Goal: Share content: Share content

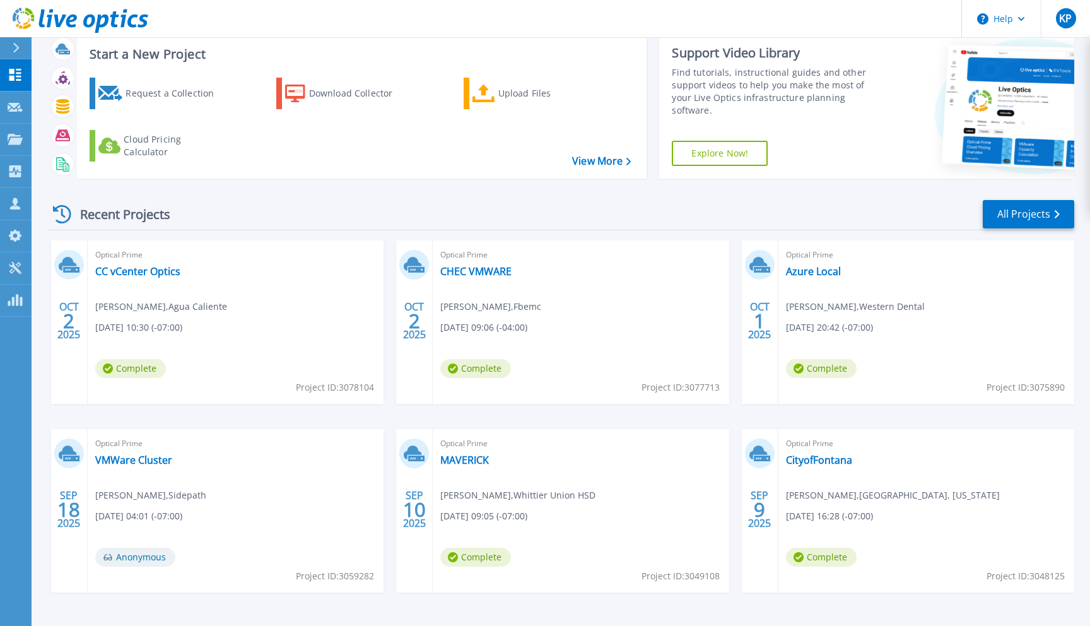
scroll to position [73, 0]
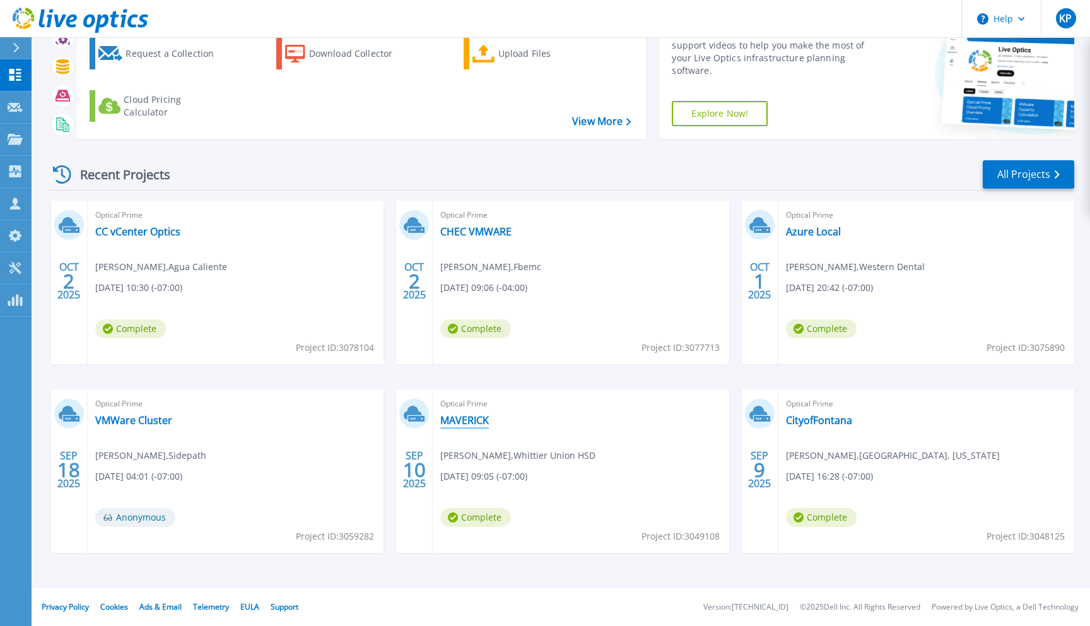
click at [470, 415] on link "MAVERICK" at bounding box center [464, 420] width 49 height 13
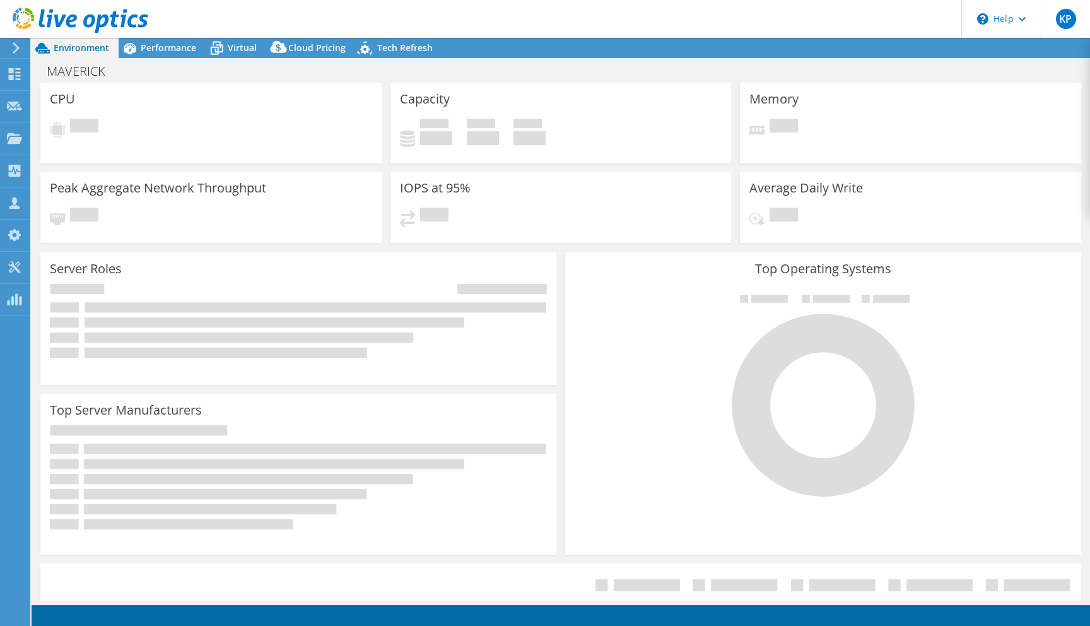
select select "USD"
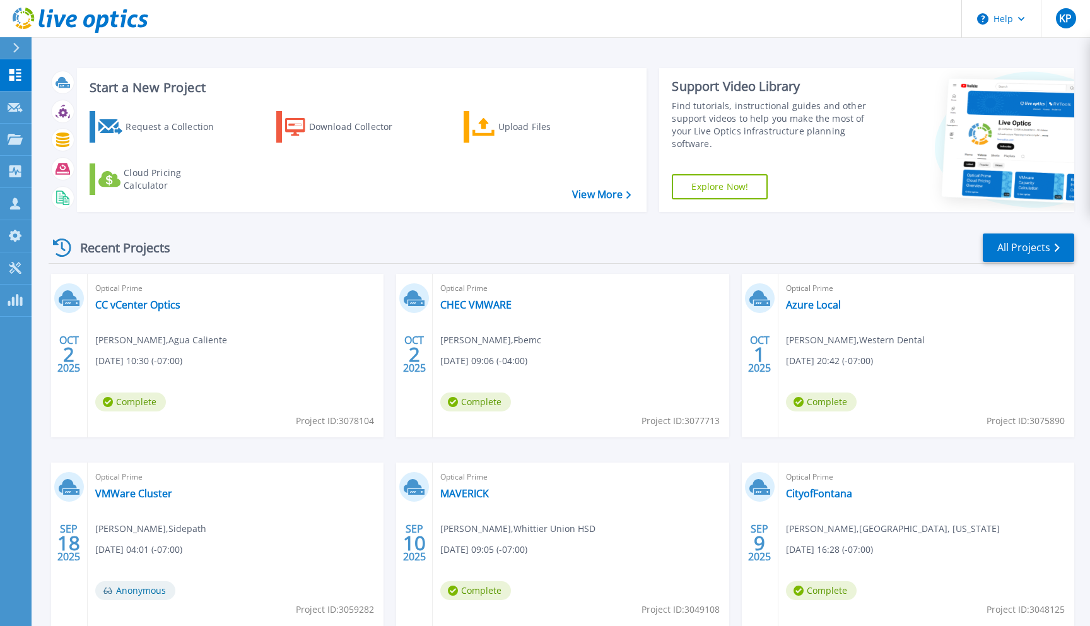
scroll to position [3, 0]
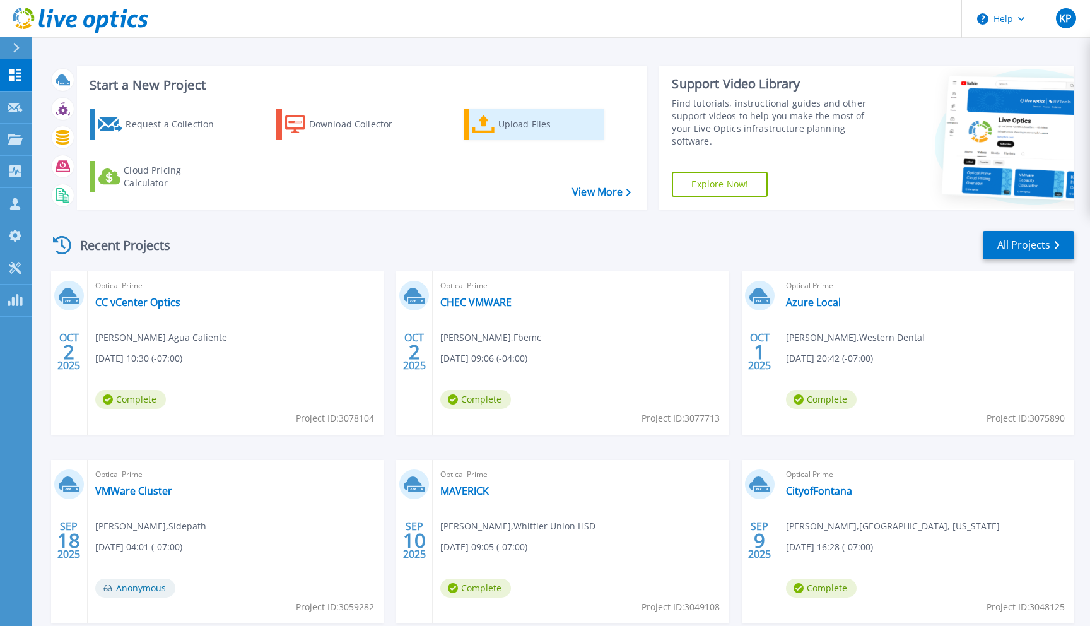
click at [563, 116] on div "Upload Files" at bounding box center [548, 124] width 101 height 25
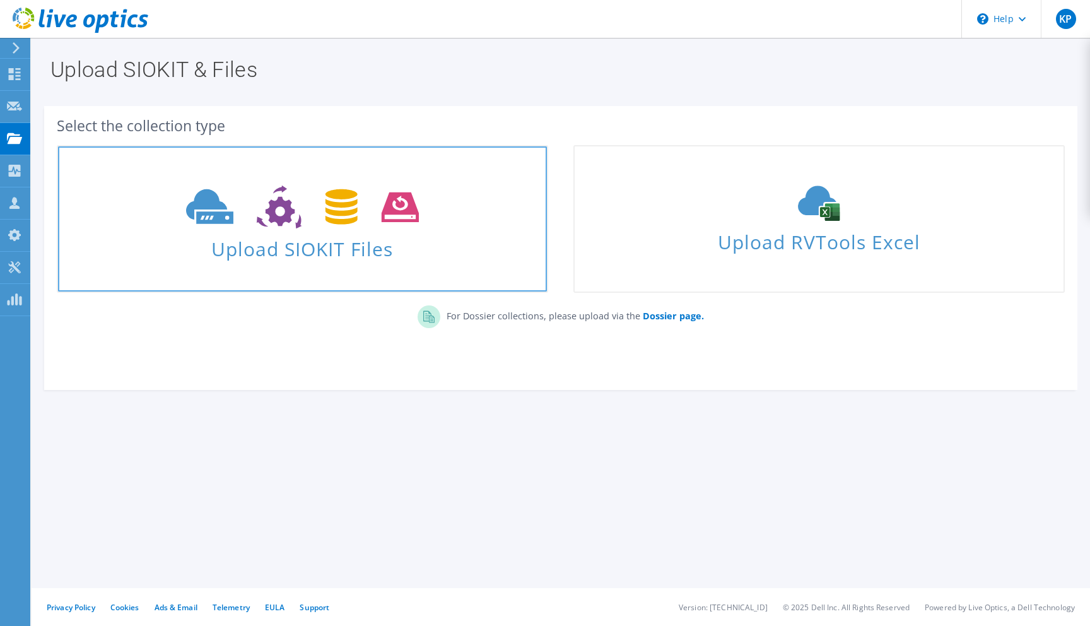
click at [271, 221] on use at bounding box center [302, 207] width 233 height 44
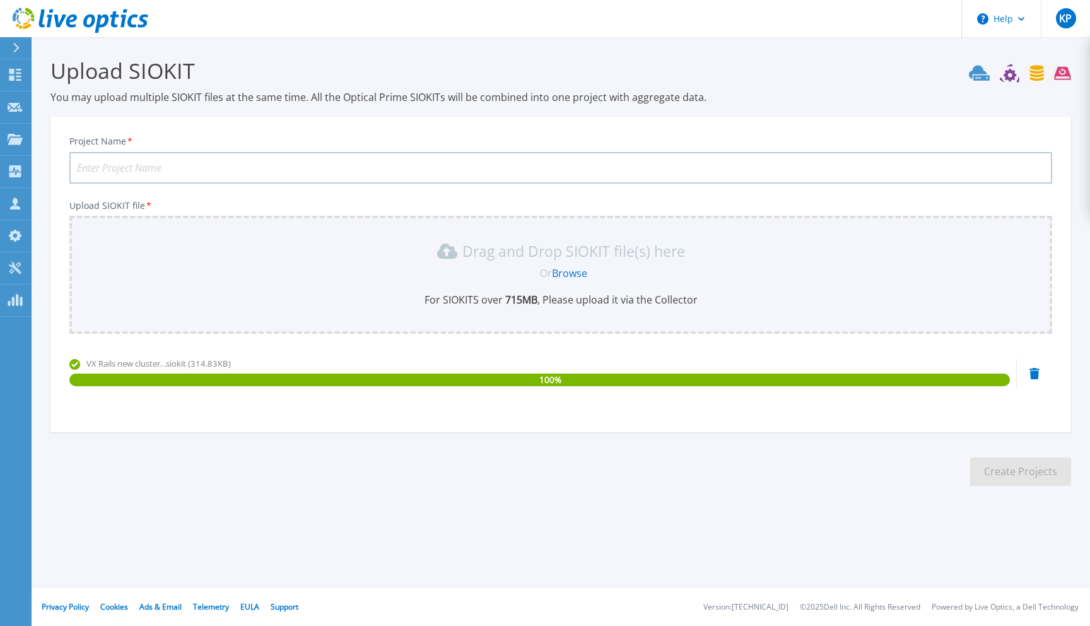
click at [315, 168] on input "Project Name *" at bounding box center [560, 168] width 983 height 32
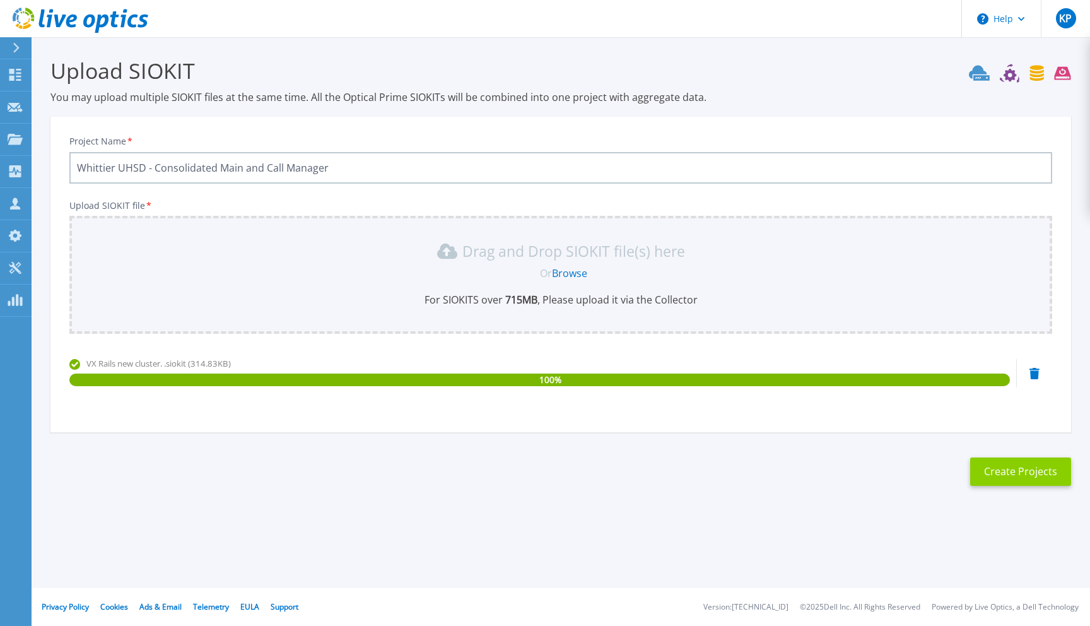
type input "Whittier UHSD - Consolidated Main and Call Manager"
click at [1014, 476] on button "Create Projects" at bounding box center [1020, 471] width 101 height 28
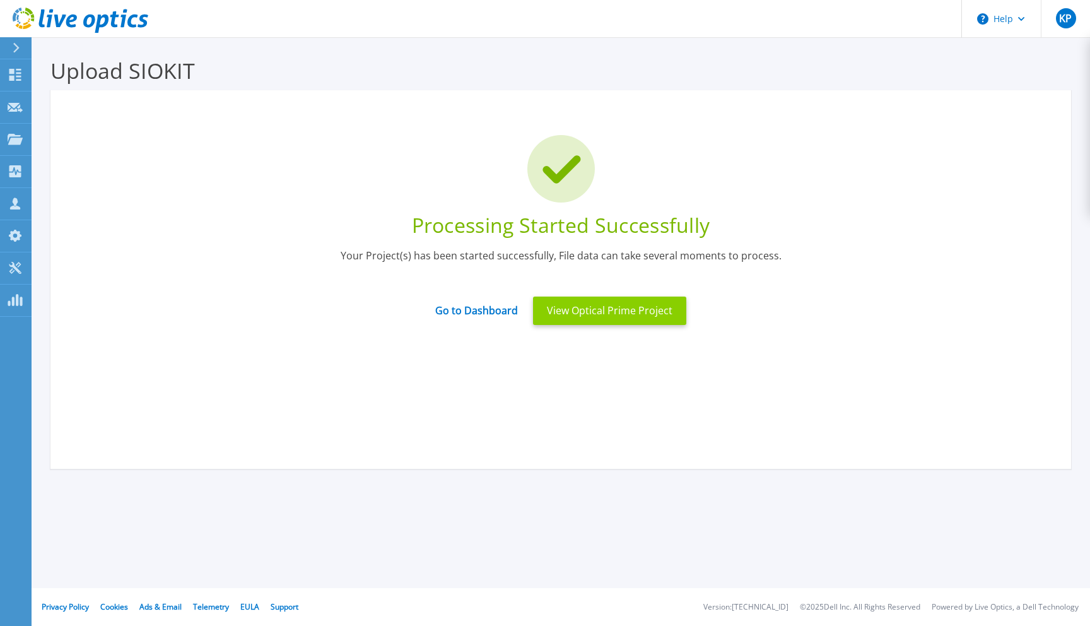
click at [605, 314] on button "View Optical Prime Project" at bounding box center [609, 310] width 153 height 28
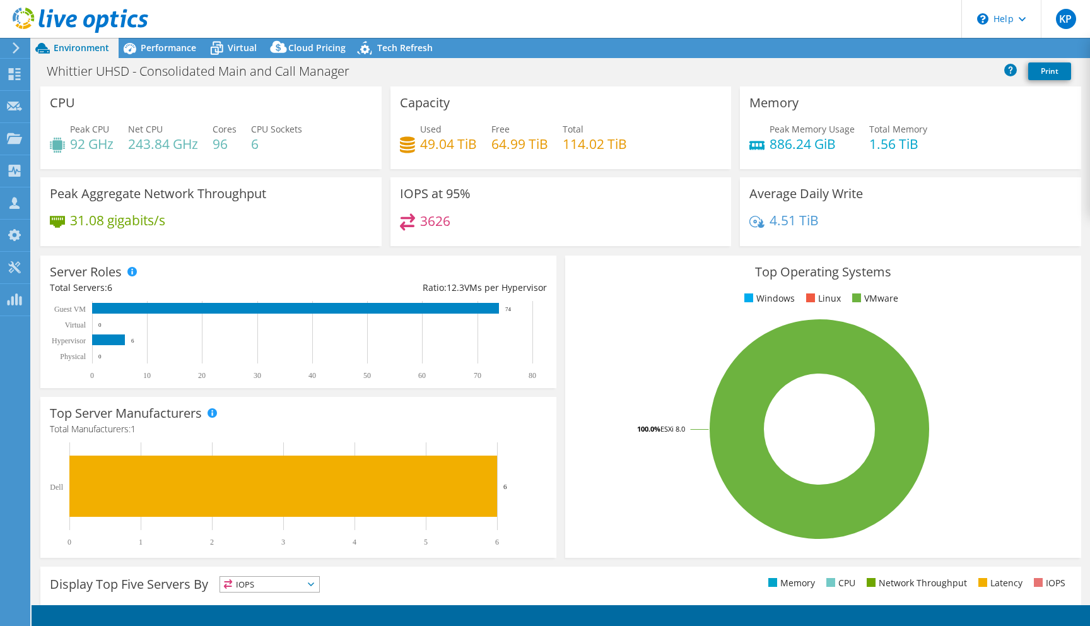
select select "USD"
click at [157, 46] on span "Performance" at bounding box center [169, 48] width 56 height 12
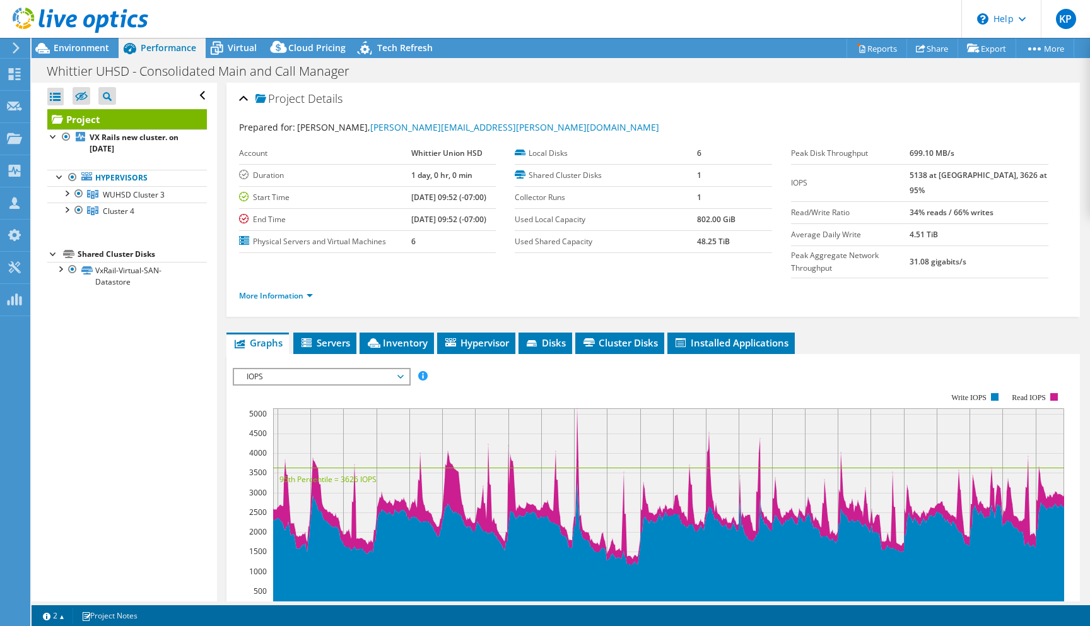
scroll to position [232, 0]
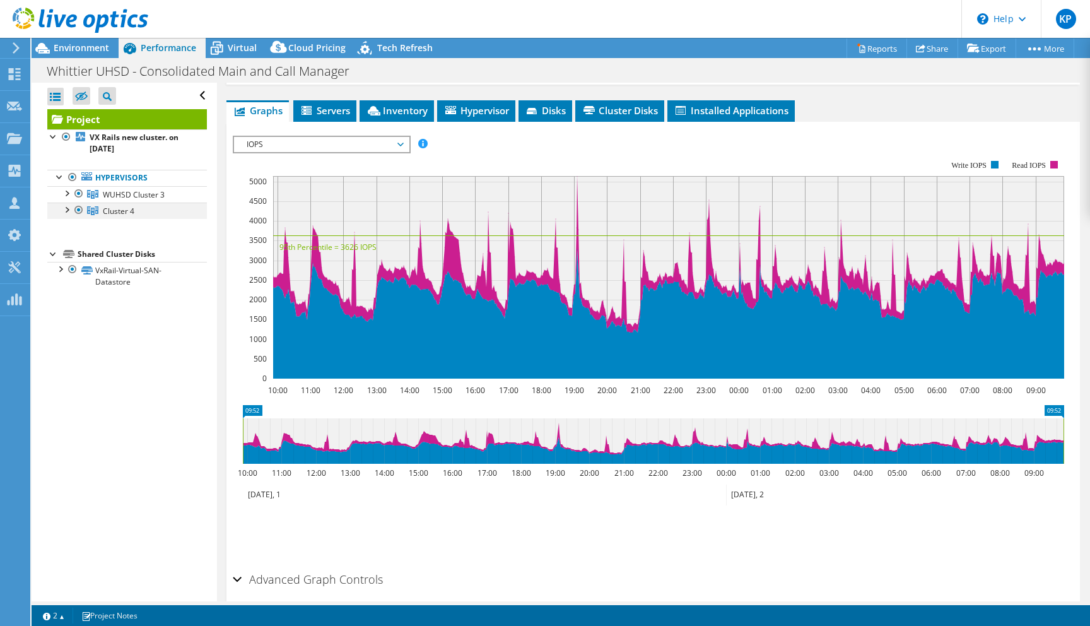
click at [64, 209] on div at bounding box center [66, 208] width 13 height 13
click at [69, 192] on div at bounding box center [66, 192] width 13 height 13
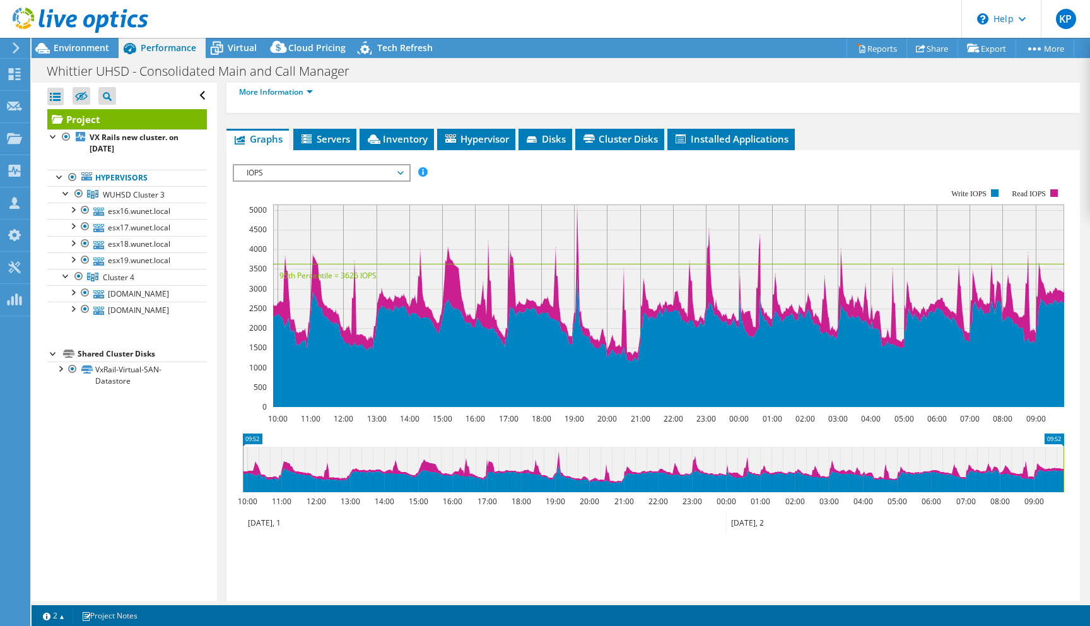
scroll to position [203, 0]
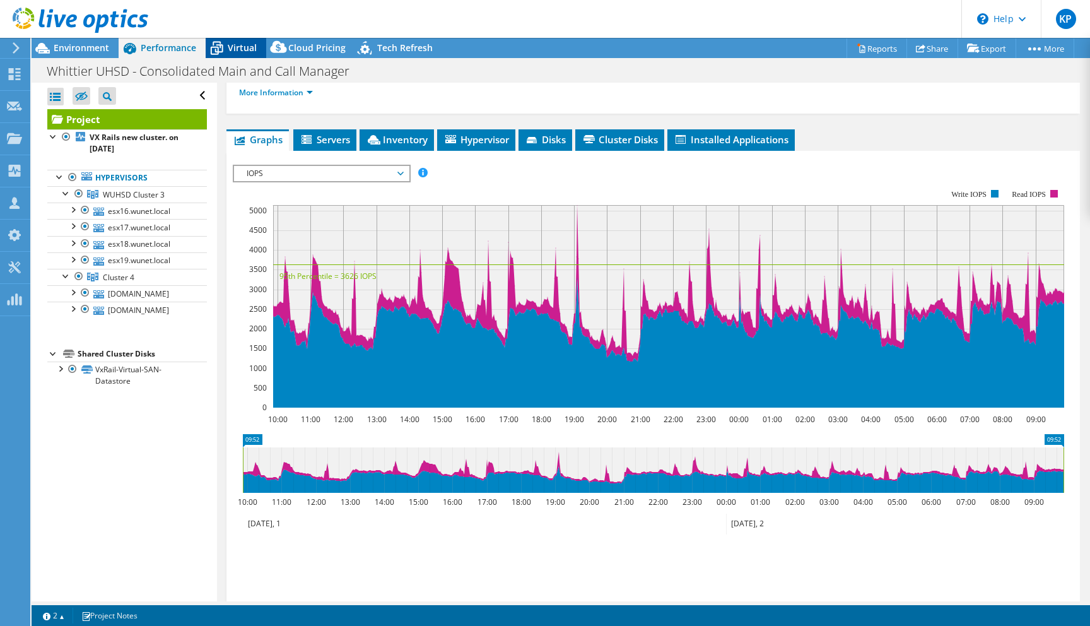
click at [237, 44] on span "Virtual" at bounding box center [242, 48] width 29 height 12
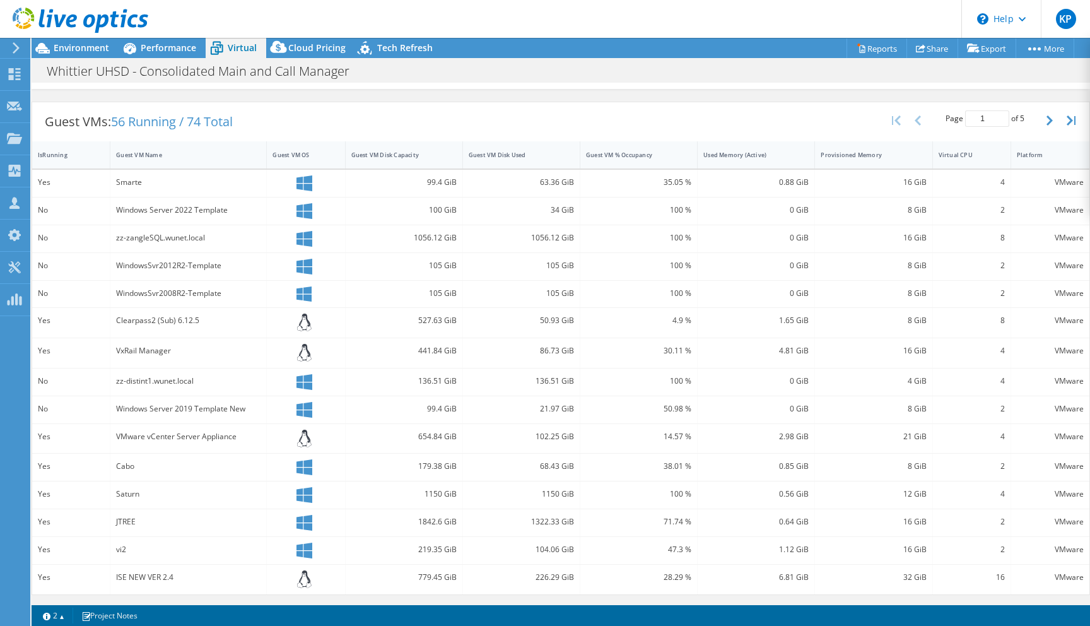
scroll to position [0, 0]
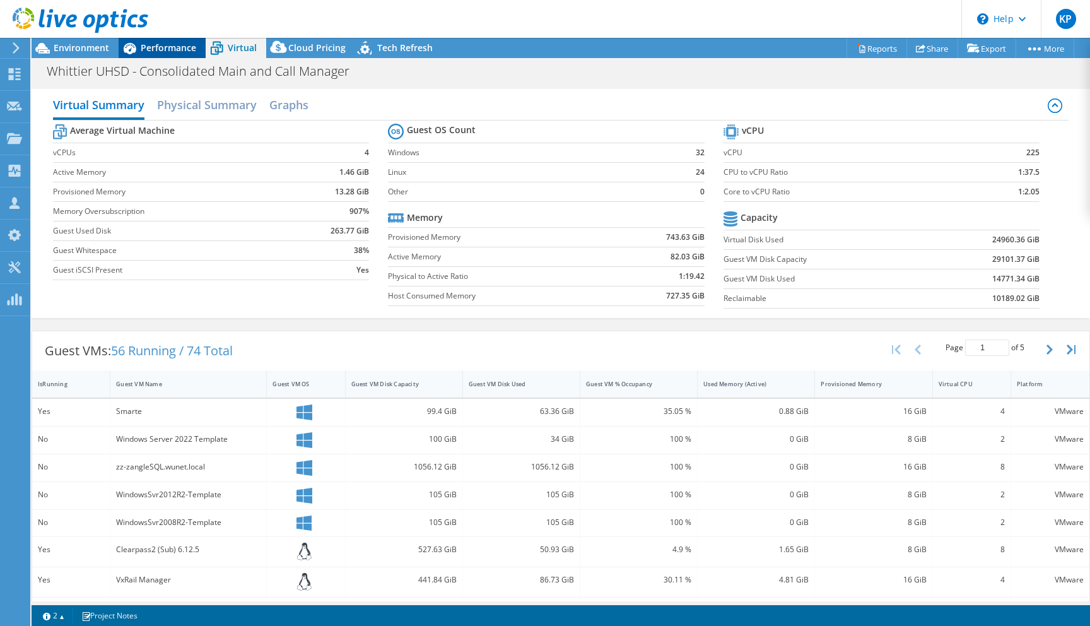
click at [163, 51] on span "Performance" at bounding box center [169, 48] width 56 height 12
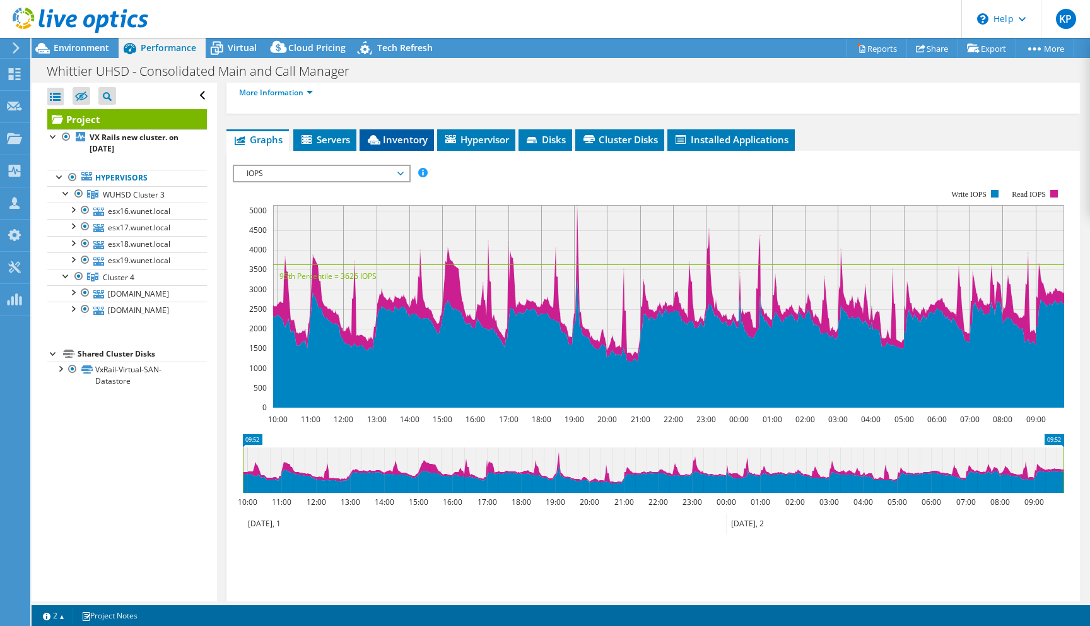
click at [399, 133] on span "Inventory" at bounding box center [397, 139] width 62 height 13
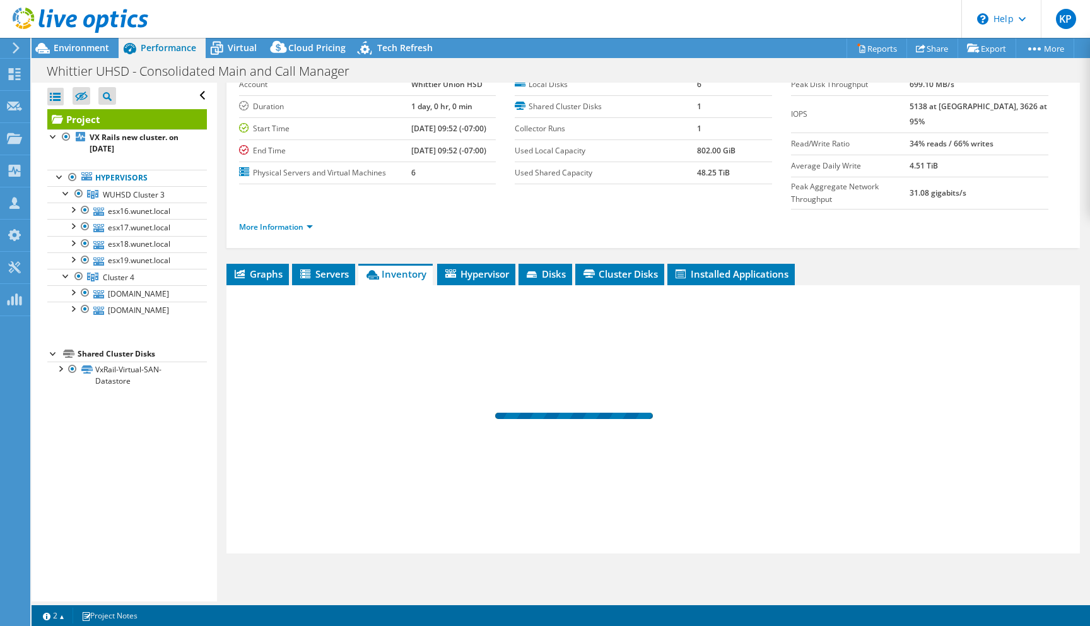
scroll to position [44, 0]
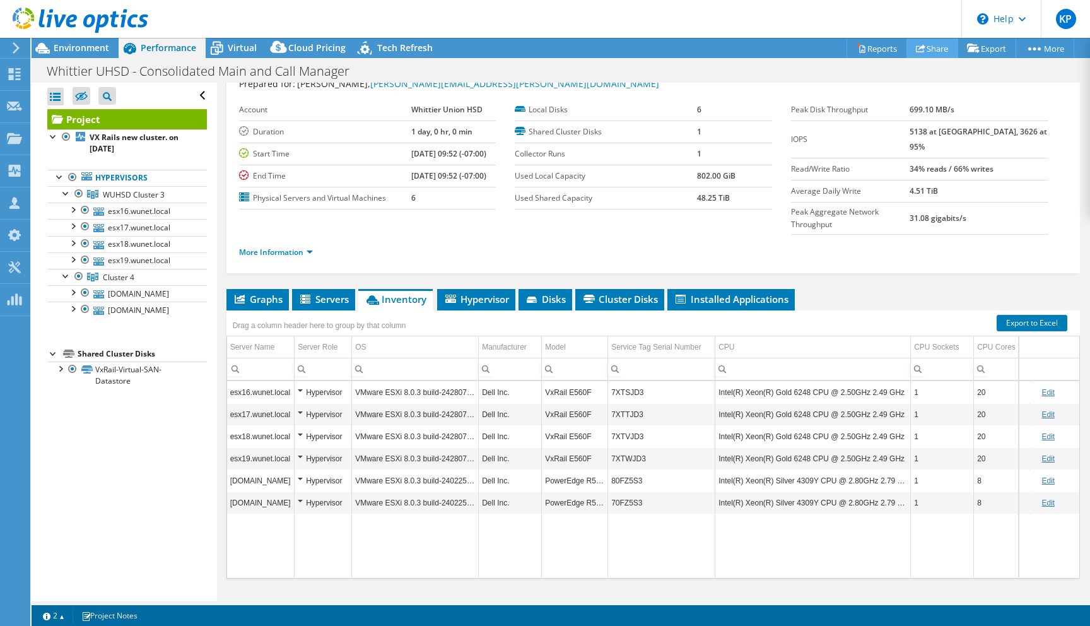
click at [916, 47] on use at bounding box center [920, 48] width 9 height 8
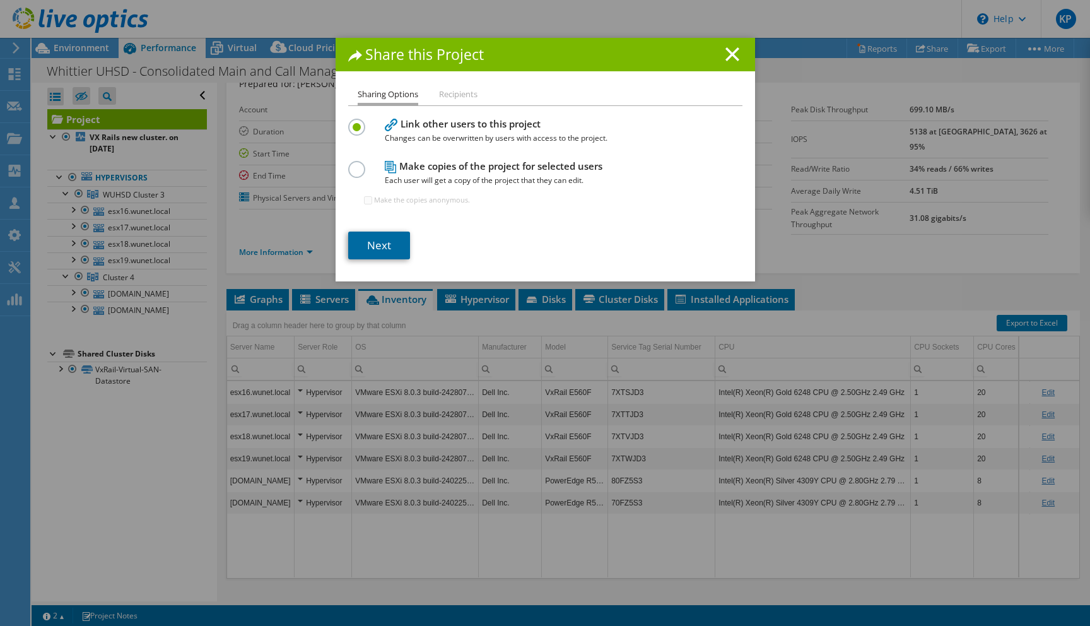
click at [375, 245] on link "Next" at bounding box center [379, 245] width 62 height 28
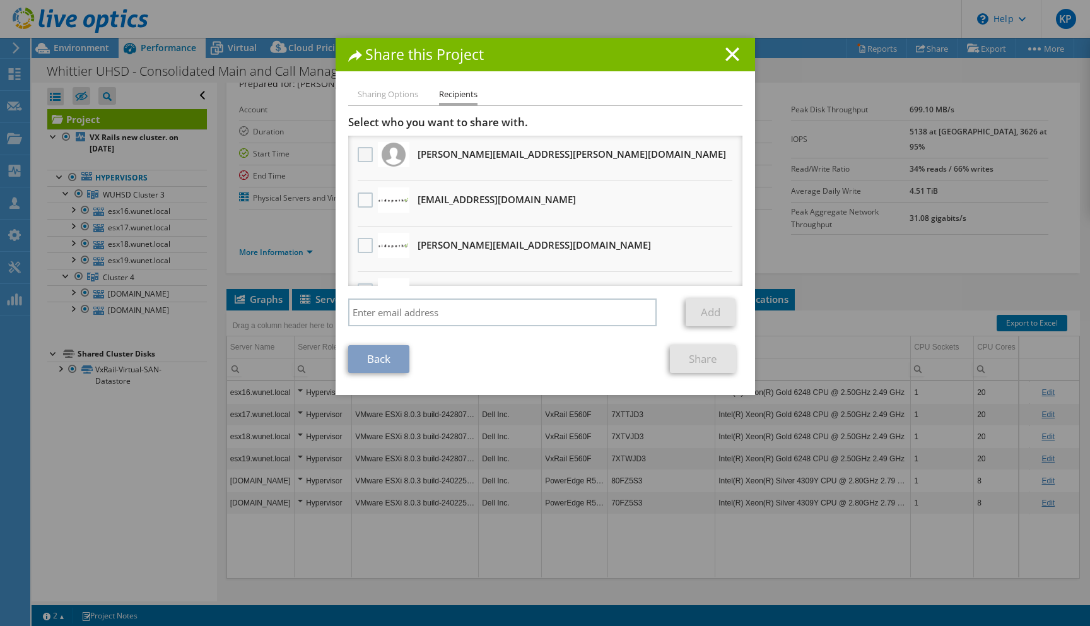
click at [363, 151] on label at bounding box center [367, 154] width 18 height 15
click at [0, 0] on input "checkbox" at bounding box center [0, 0] width 0 height 0
click at [363, 154] on label at bounding box center [367, 154] width 18 height 15
click at [0, 0] on input "checkbox" at bounding box center [0, 0] width 0 height 0
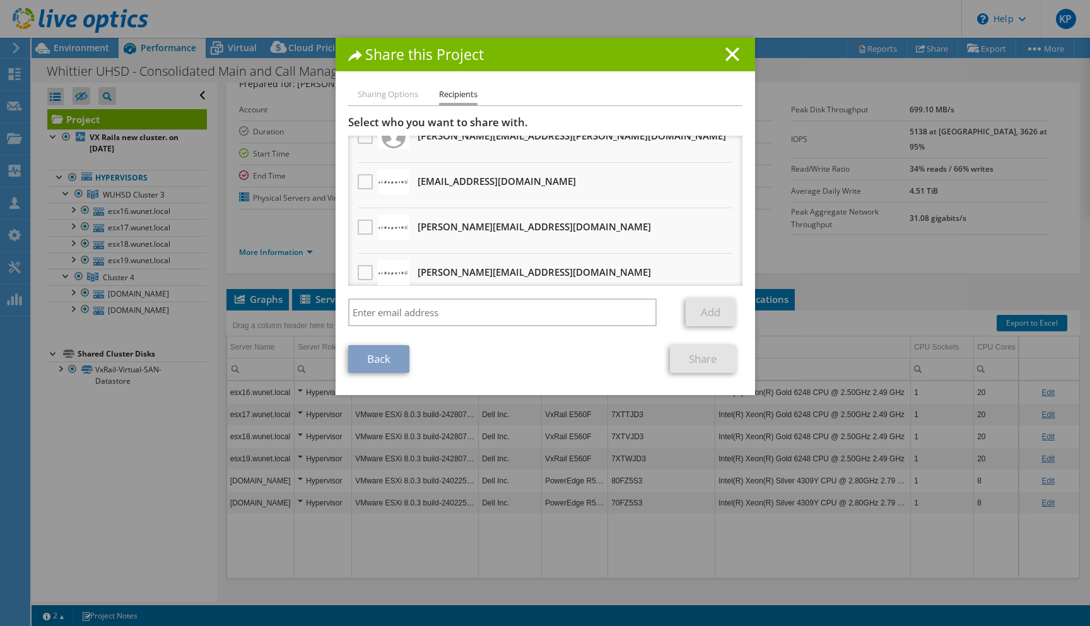
drag, startPoint x: 364, startPoint y: 185, endPoint x: 380, endPoint y: 219, distance: 38.4
click at [364, 185] on label at bounding box center [367, 181] width 18 height 15
click at [0, 0] on input "checkbox" at bounding box center [0, 0] width 0 height 0
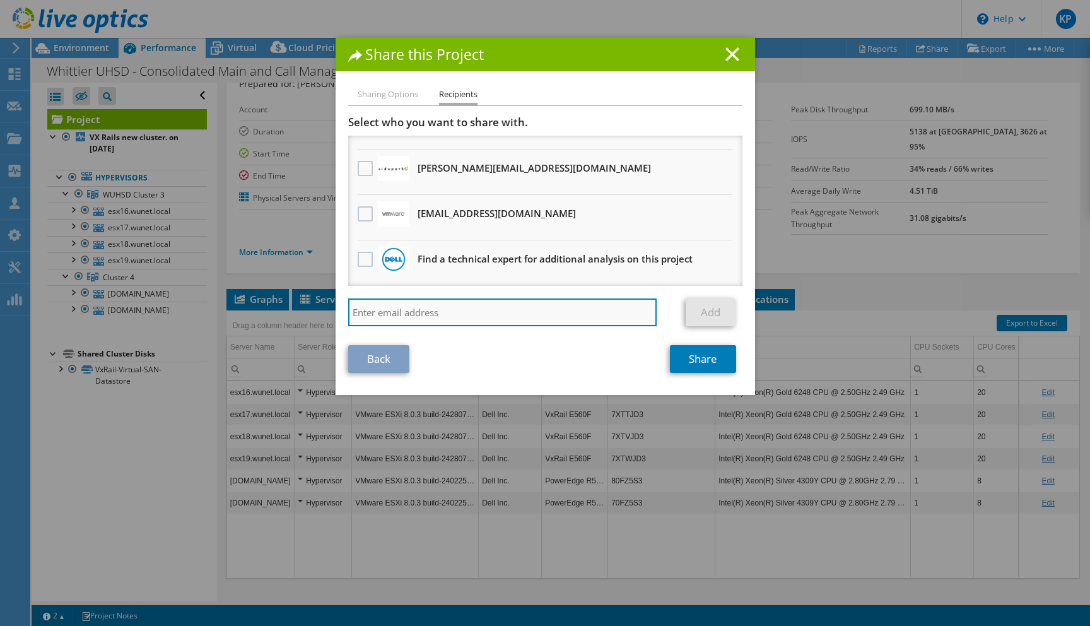
click at [441, 317] on input "search" at bounding box center [502, 312] width 309 height 28
type input "[PERSON_NAME][EMAIL_ADDRESS][DOMAIN_NAME]"
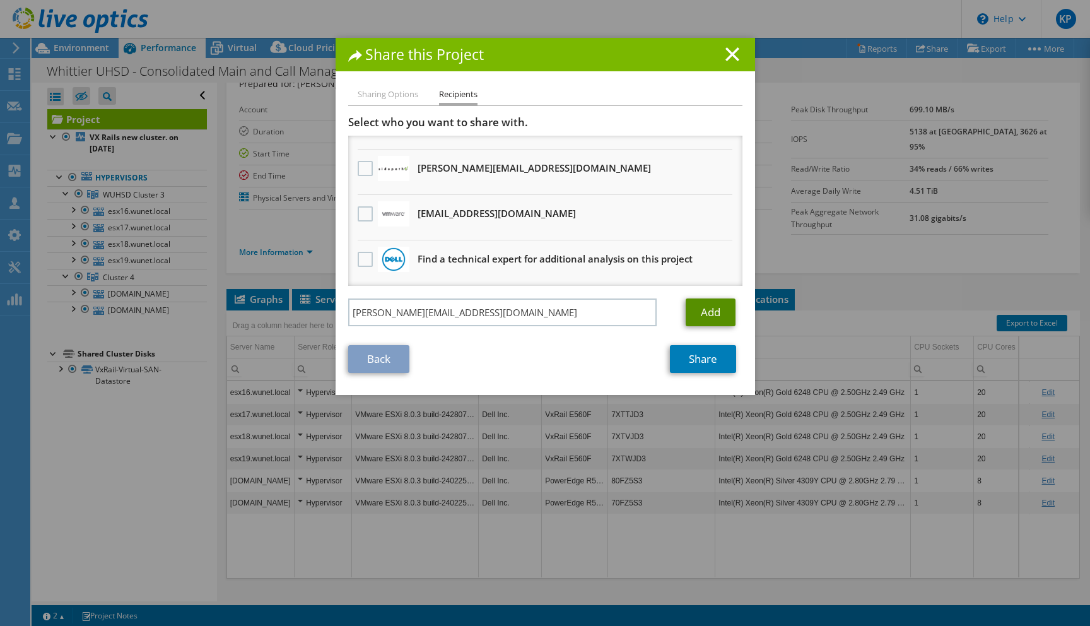
click at [708, 310] on link "Add" at bounding box center [711, 312] width 50 height 28
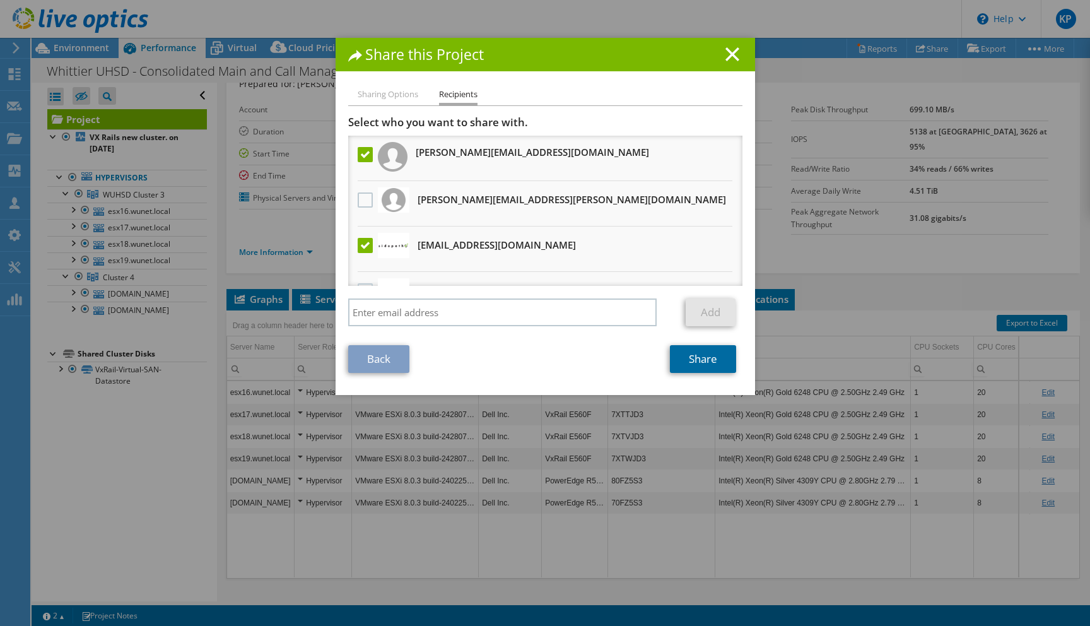
click at [689, 353] on link "Share" at bounding box center [703, 359] width 66 height 28
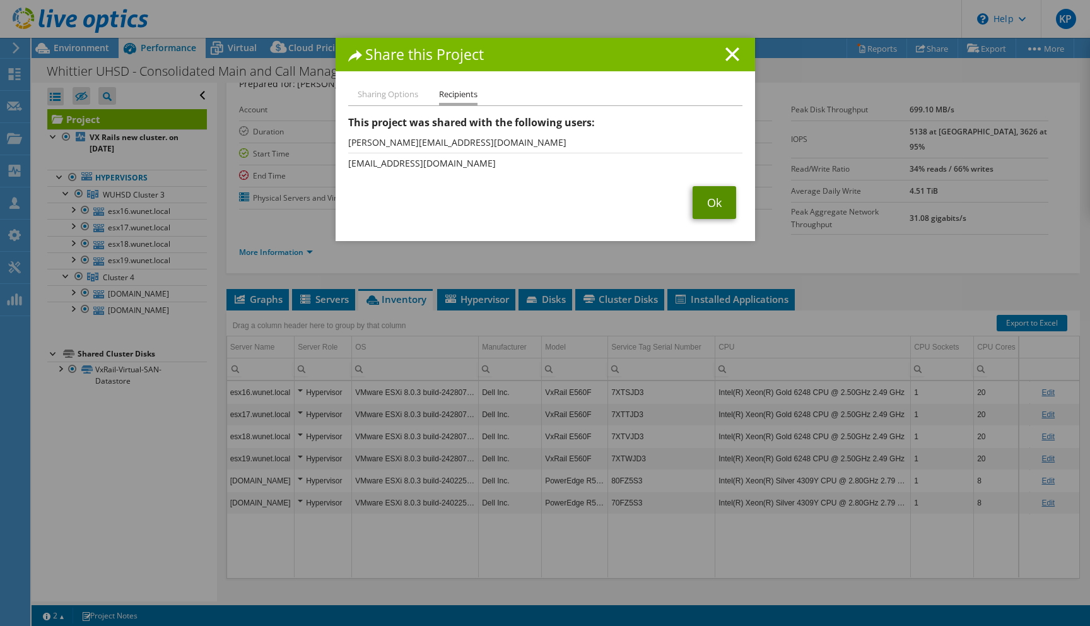
click at [718, 202] on link "Ok" at bounding box center [714, 202] width 44 height 33
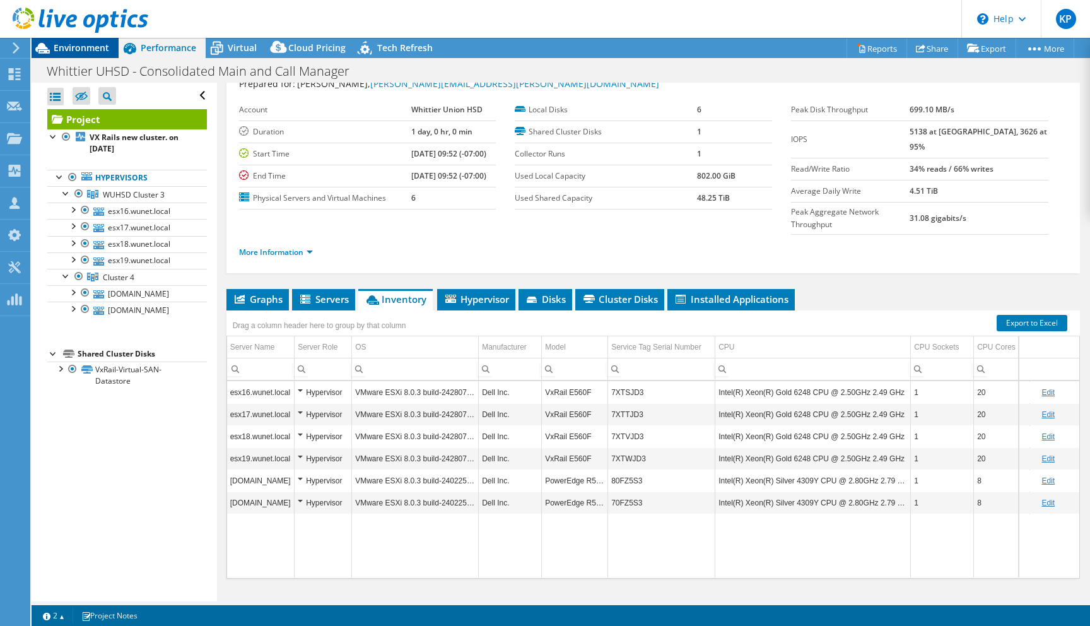
click at [66, 46] on span "Environment" at bounding box center [82, 48] width 56 height 12
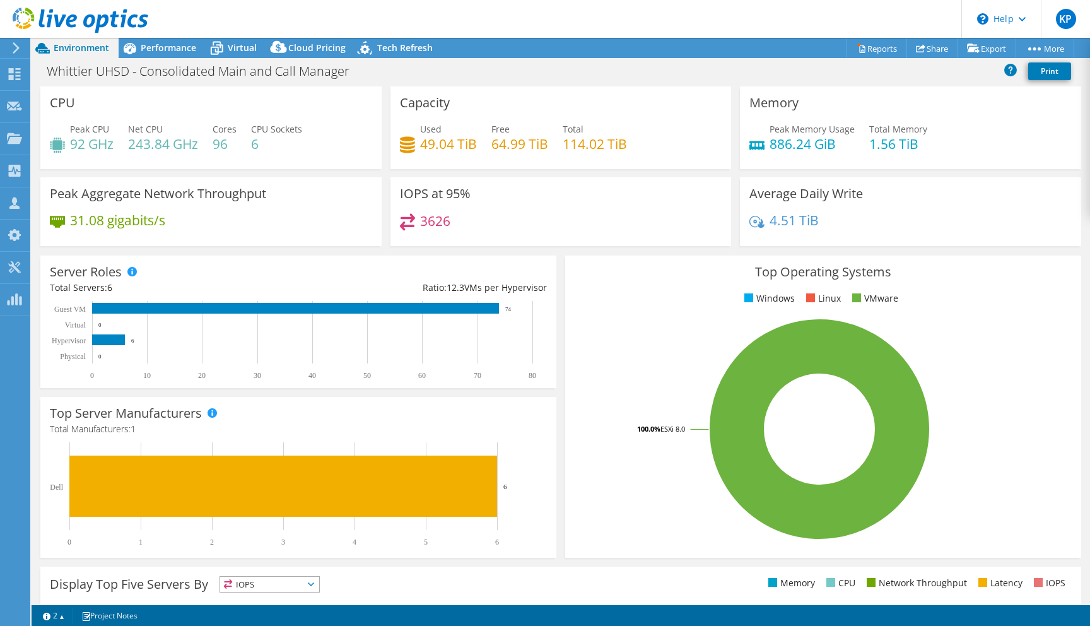
click at [547, 52] on div "Project Actions Project Actions Reports Share Export vSAN ReadyNode Sizer" at bounding box center [561, 48] width 1058 height 20
